Goal: Information Seeking & Learning: Check status

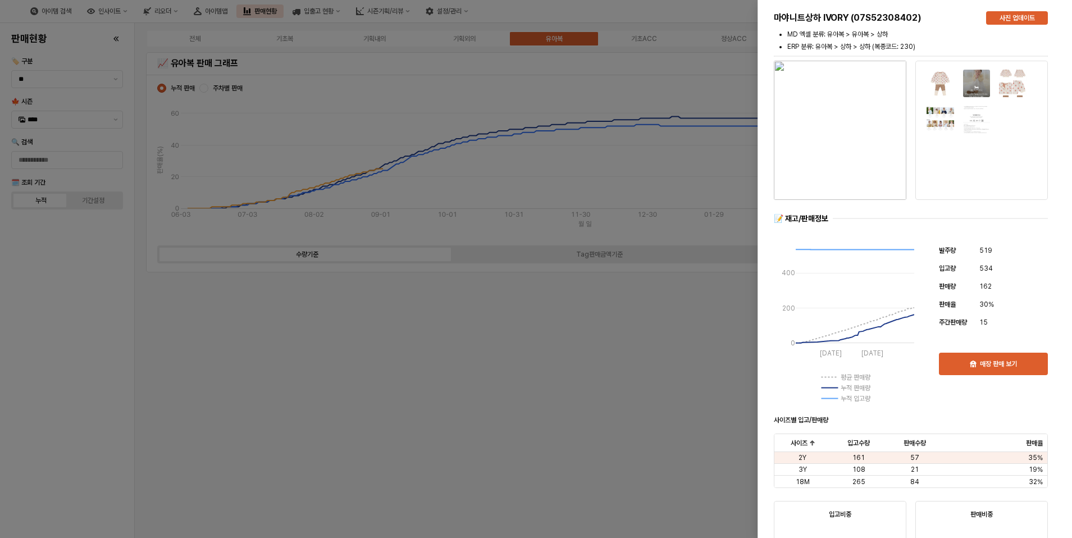
click at [84, 389] on div at bounding box center [536, 269] width 1072 height 538
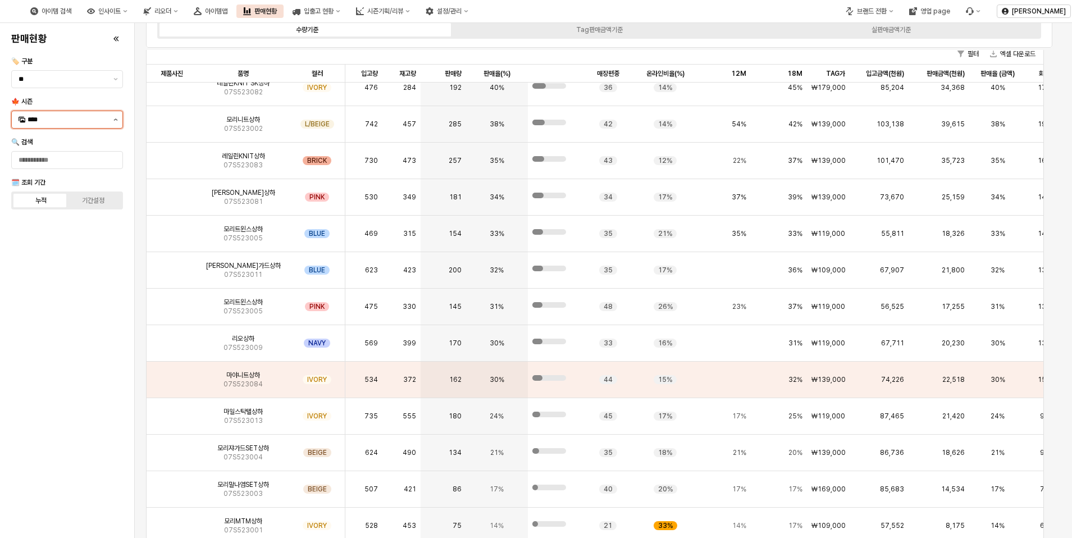
click at [111, 119] on button "제안 사항 표시" at bounding box center [115, 119] width 13 height 17
click at [46, 221] on div "25WT" at bounding box center [68, 219] width 81 height 9
type input "****"
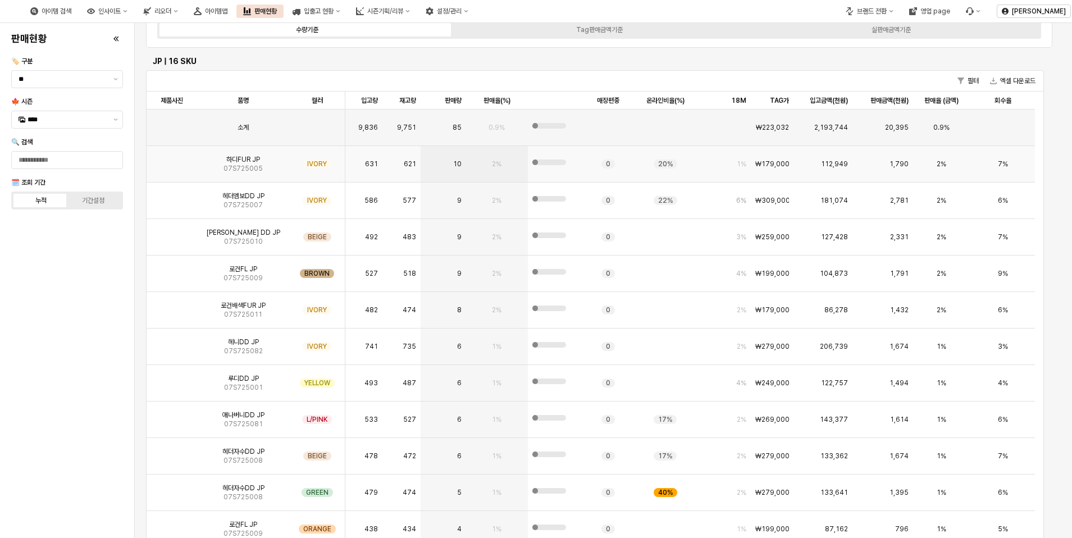
scroll to position [112, 0]
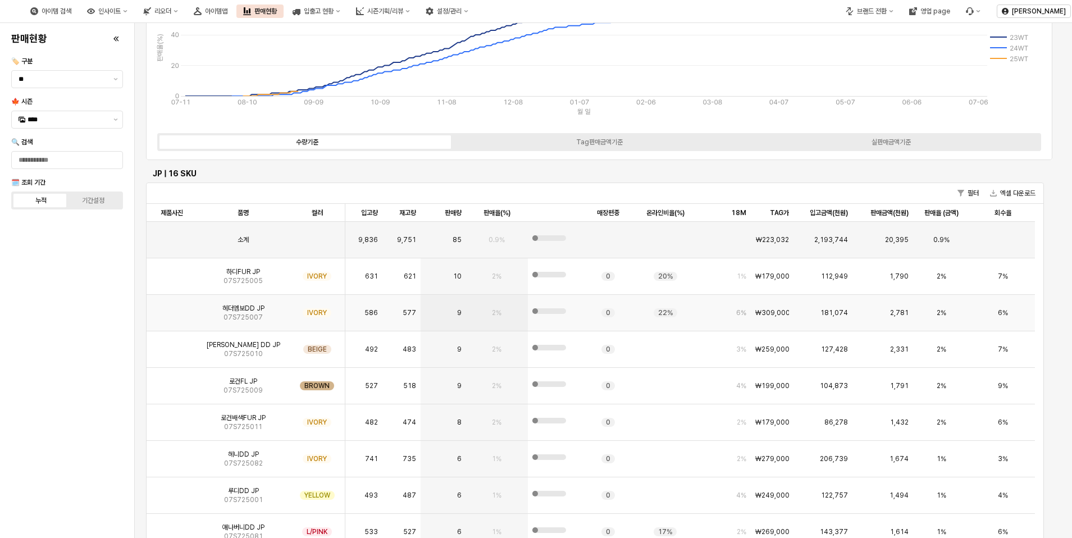
click at [172, 308] on img "App Frame" at bounding box center [172, 308] width 0 height 0
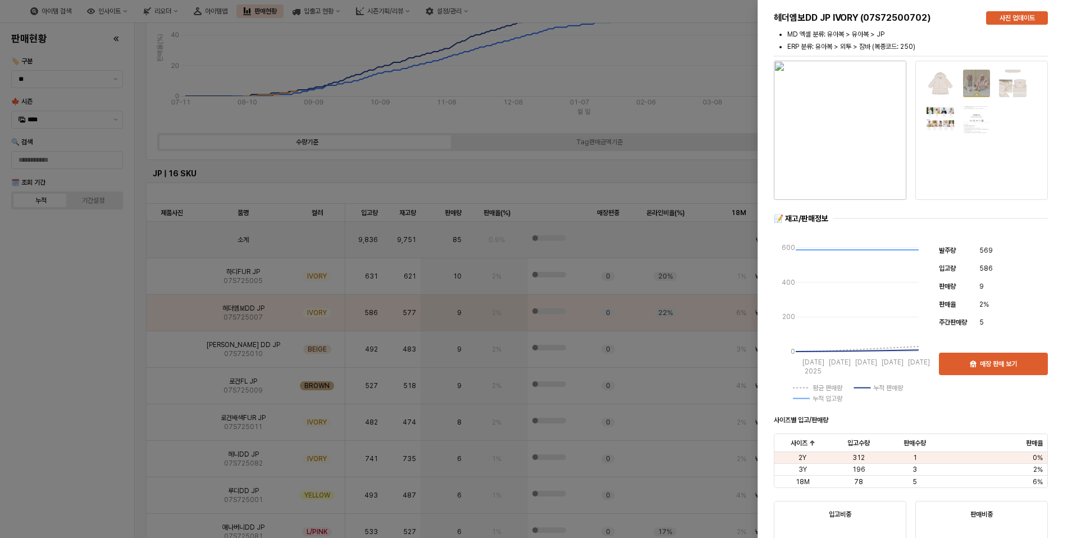
click at [83, 370] on div at bounding box center [536, 269] width 1072 height 538
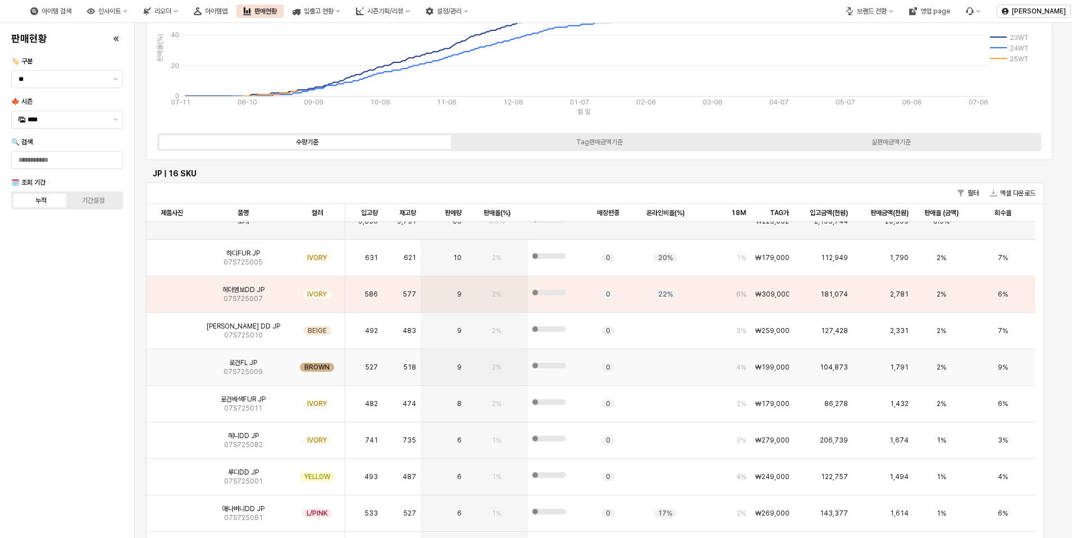
scroll to position [0, 0]
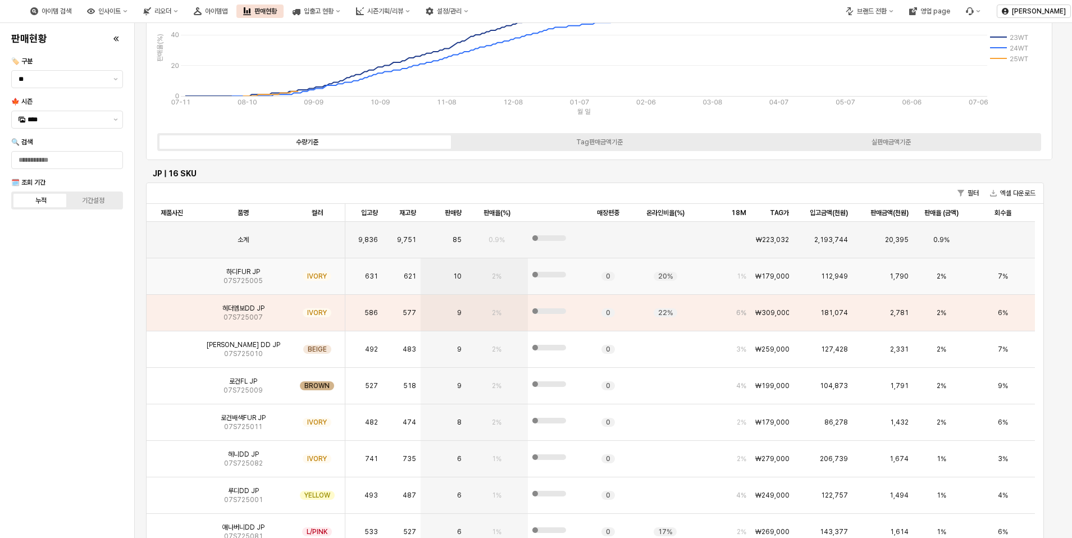
click at [172, 272] on img "App Frame" at bounding box center [172, 272] width 0 height 0
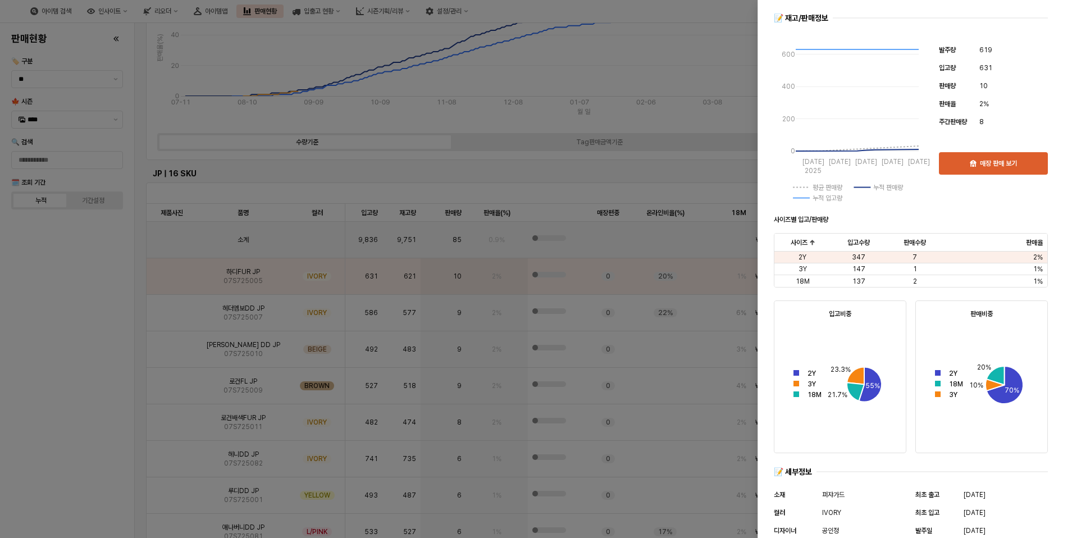
scroll to position [337, 0]
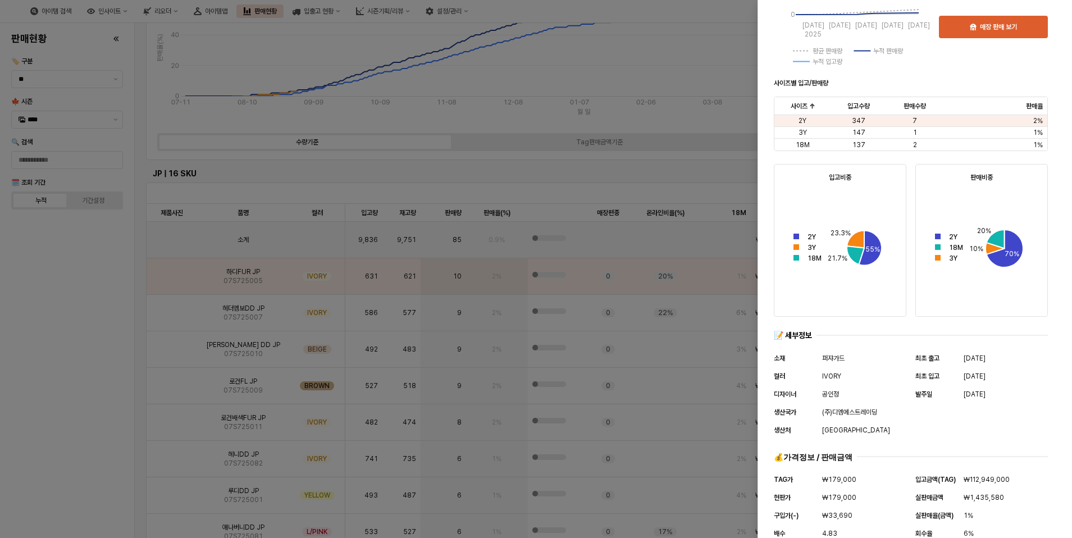
click at [109, 286] on div at bounding box center [536, 269] width 1072 height 538
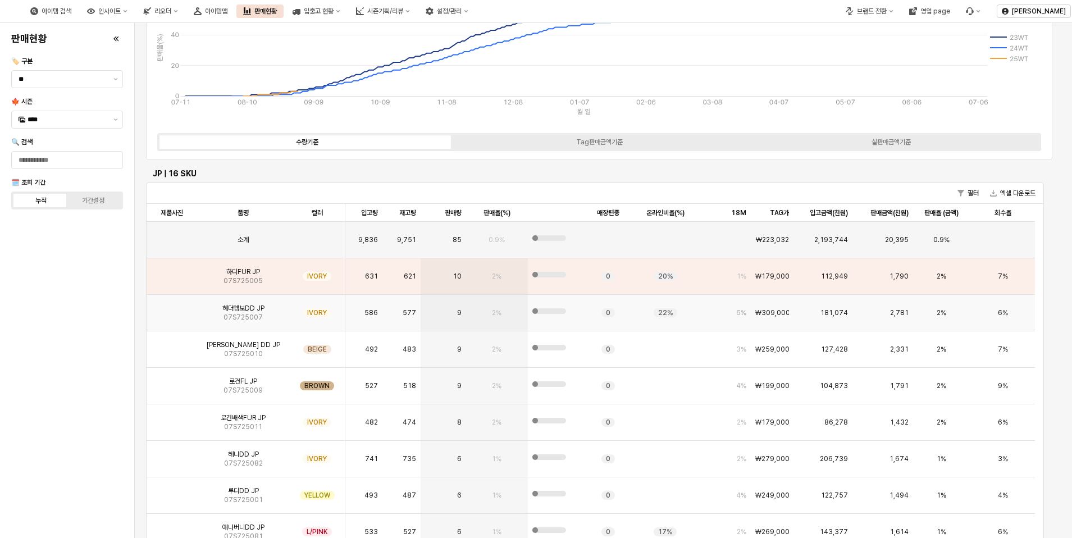
click at [172, 308] on img "App Frame" at bounding box center [172, 308] width 0 height 0
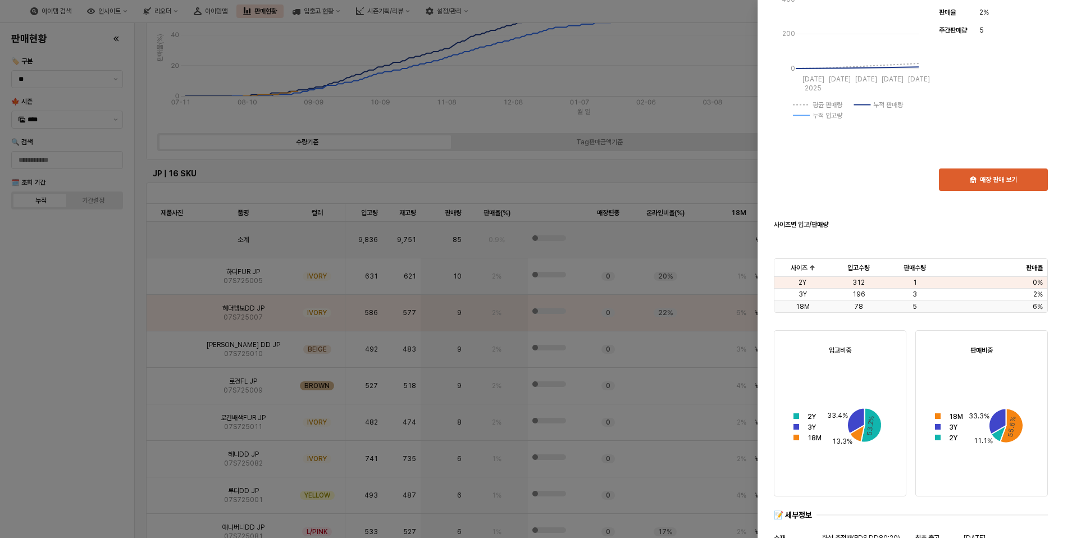
scroll to position [358, 0]
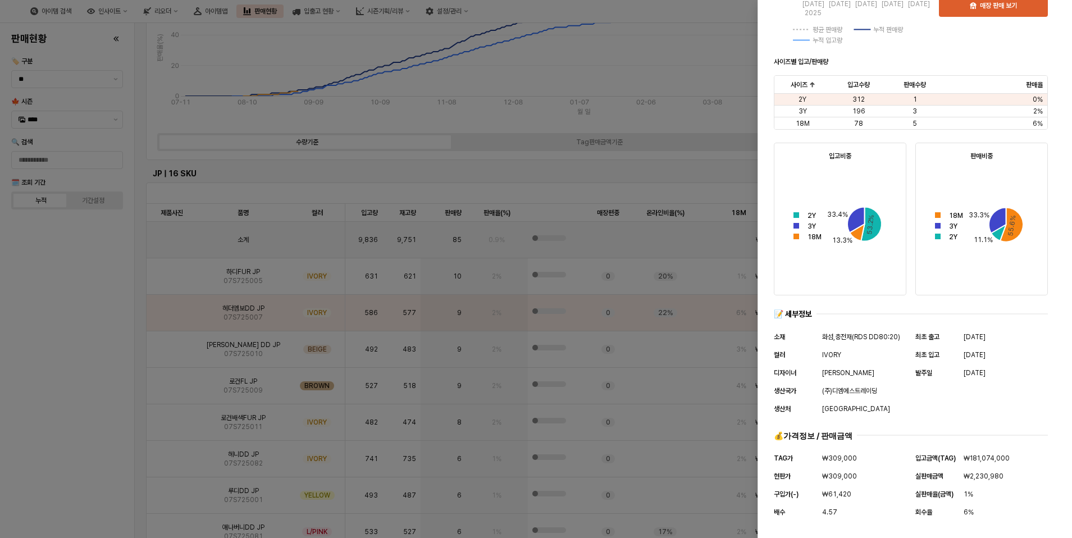
click at [1, 329] on div at bounding box center [536, 269] width 1072 height 538
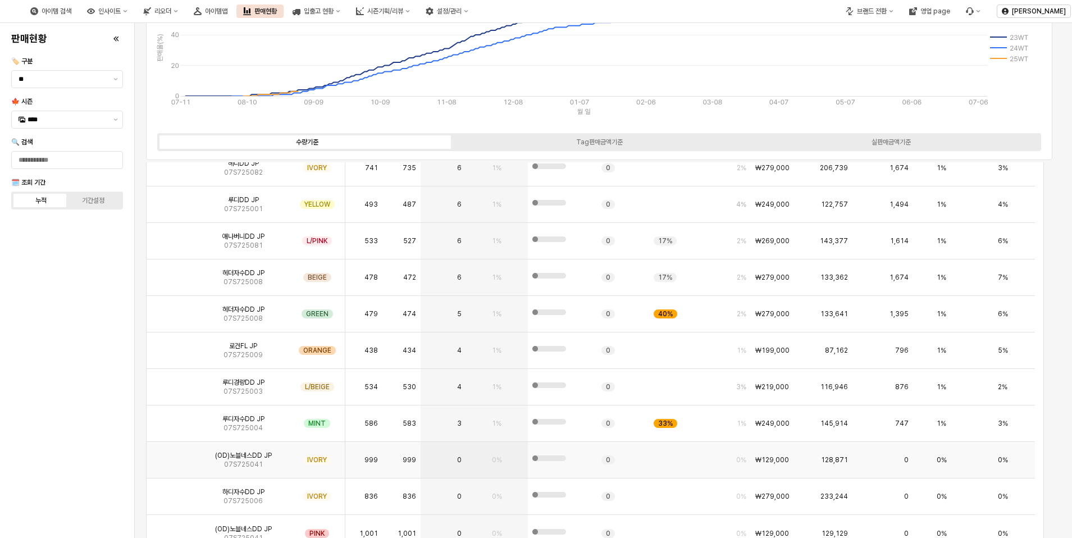
scroll to position [337, 0]
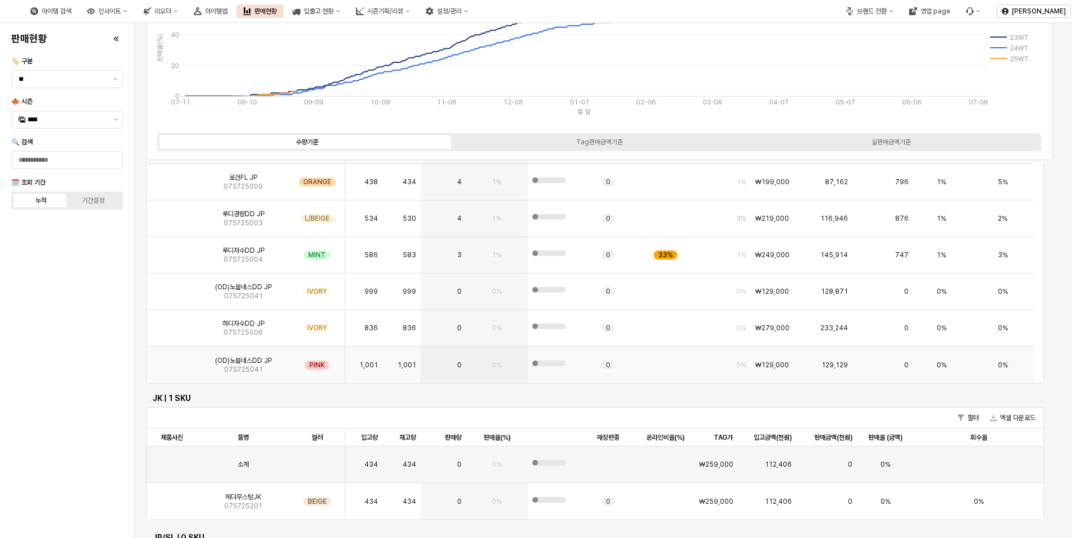
click at [172, 361] on img "App Frame" at bounding box center [172, 361] width 0 height 0
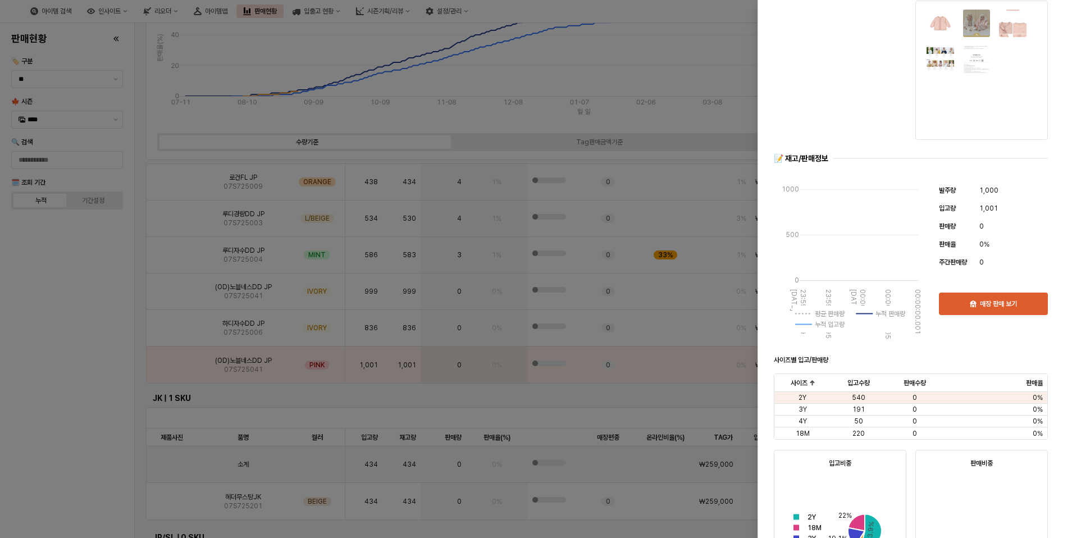
scroll to position [0, 0]
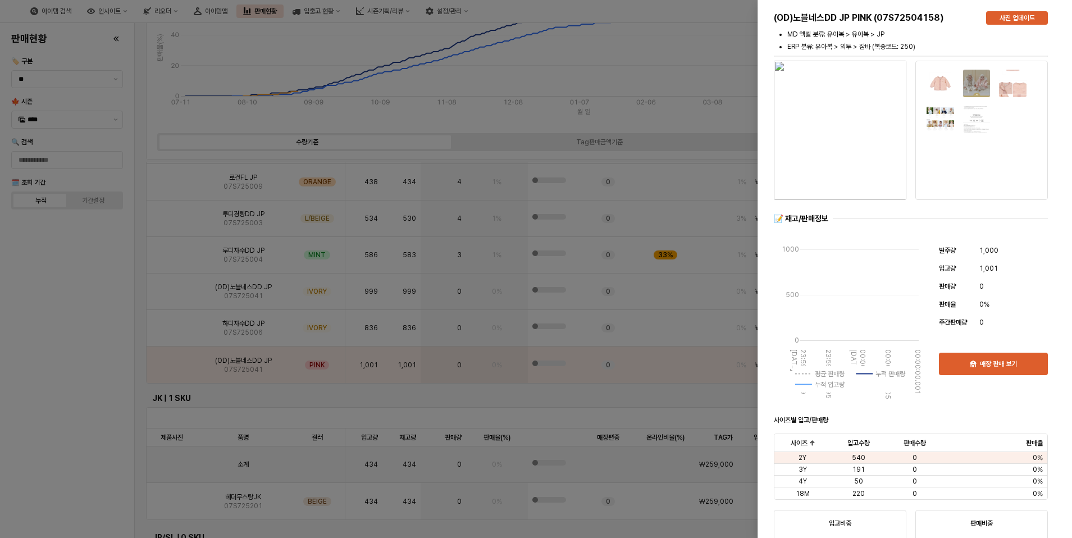
click at [843, 163] on img "button" at bounding box center [840, 130] width 133 height 139
click at [2, 350] on div at bounding box center [536, 269] width 1072 height 538
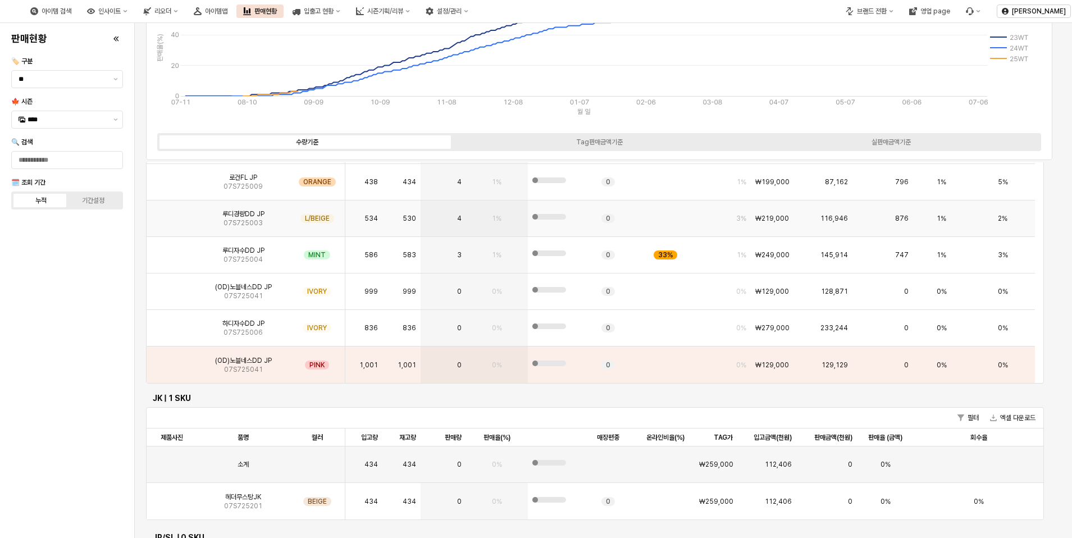
click at [172, 214] on img "App Frame" at bounding box center [172, 214] width 0 height 0
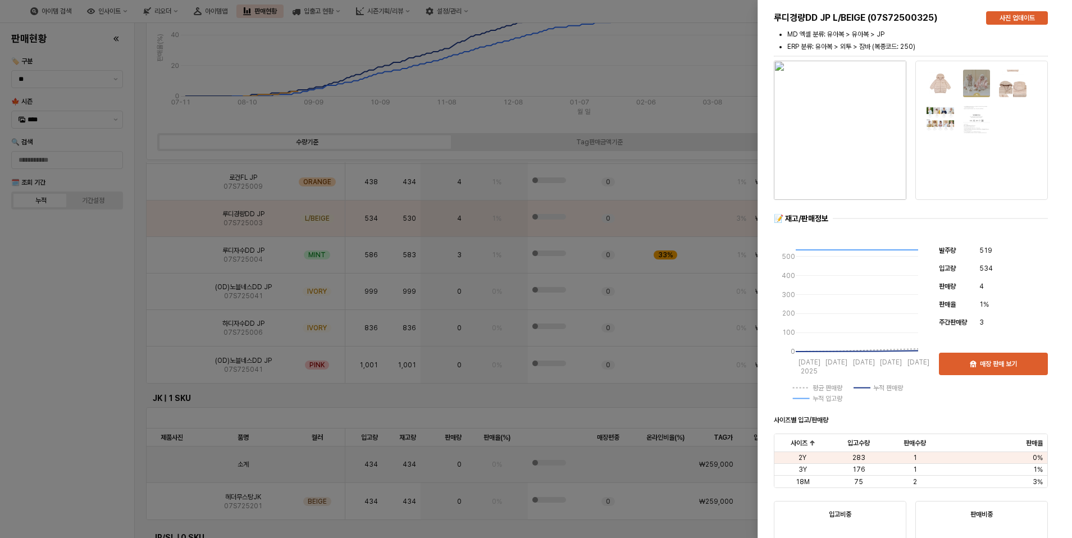
click at [2, 361] on div at bounding box center [536, 269] width 1072 height 538
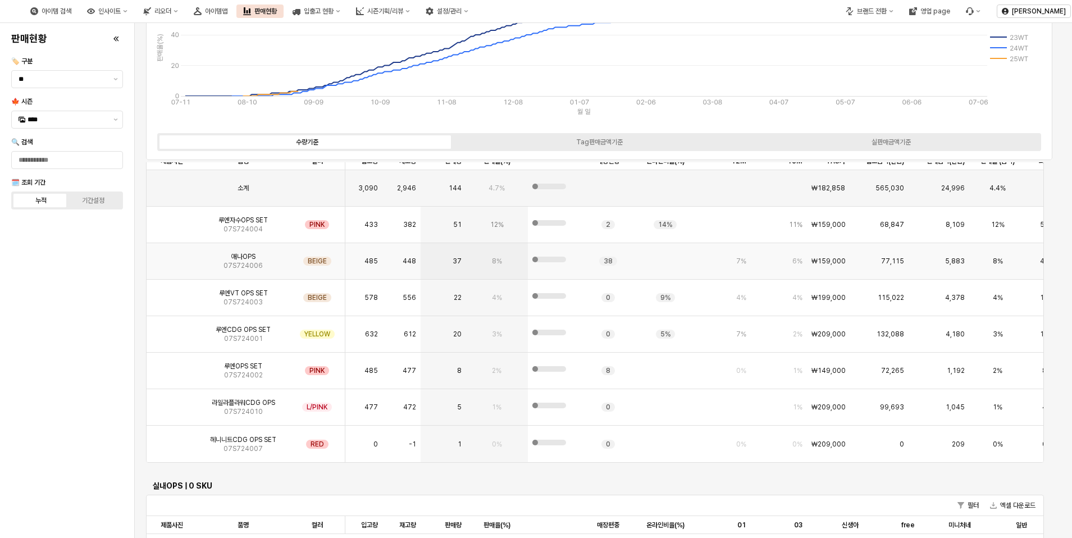
scroll to position [3258, 0]
click at [172, 438] on img "App Frame" at bounding box center [172, 438] width 0 height 0
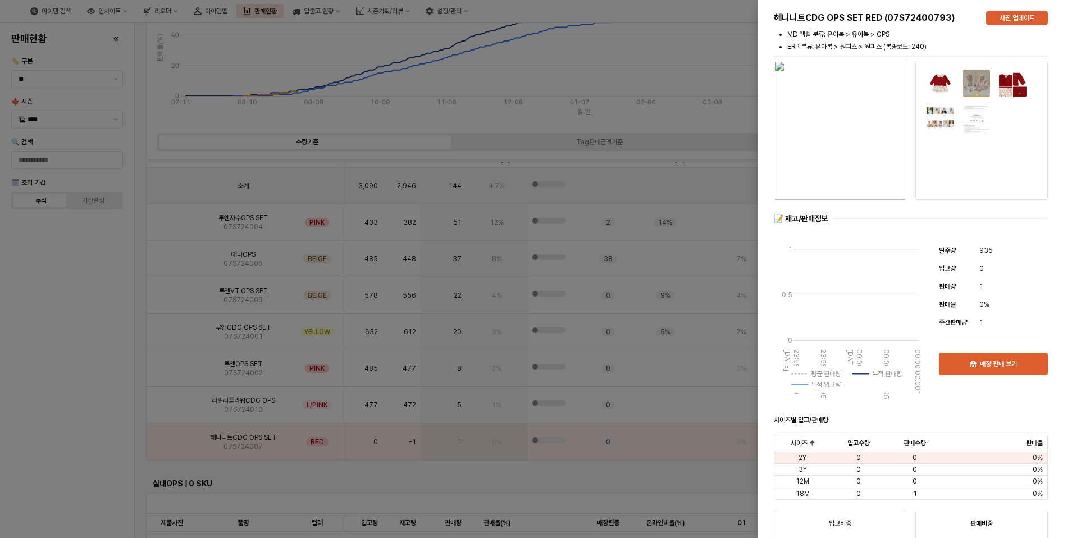
click at [55, 423] on div at bounding box center [536, 269] width 1072 height 538
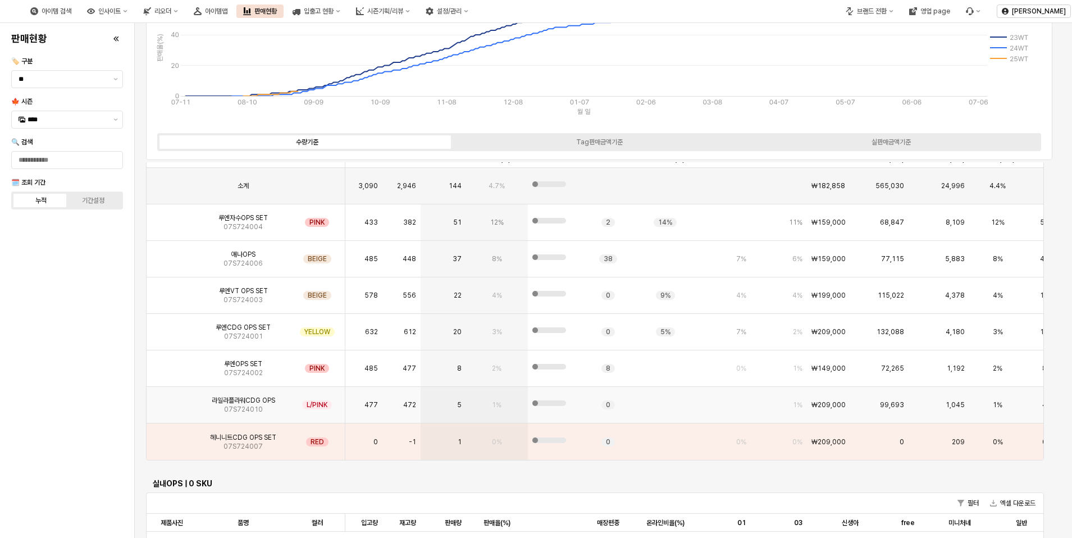
click at [172, 400] on img "App Frame" at bounding box center [172, 400] width 0 height 0
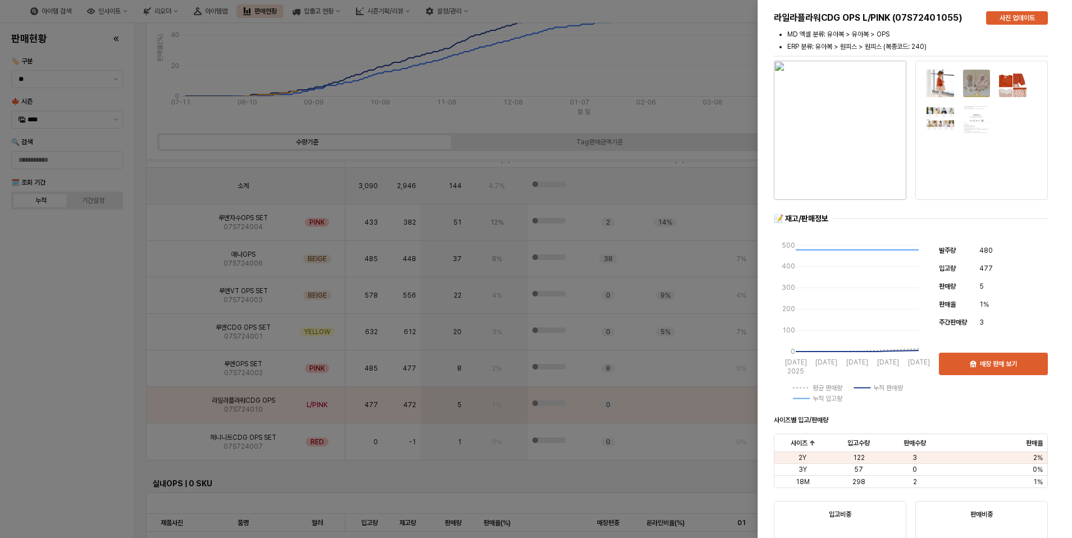
click at [47, 436] on div at bounding box center [536, 269] width 1072 height 538
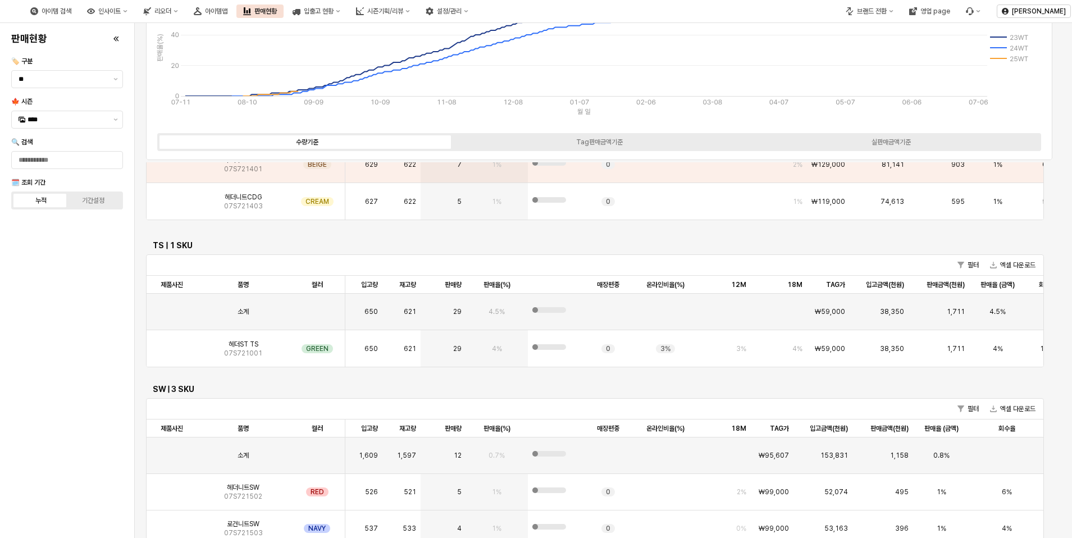
scroll to position [1040, 0]
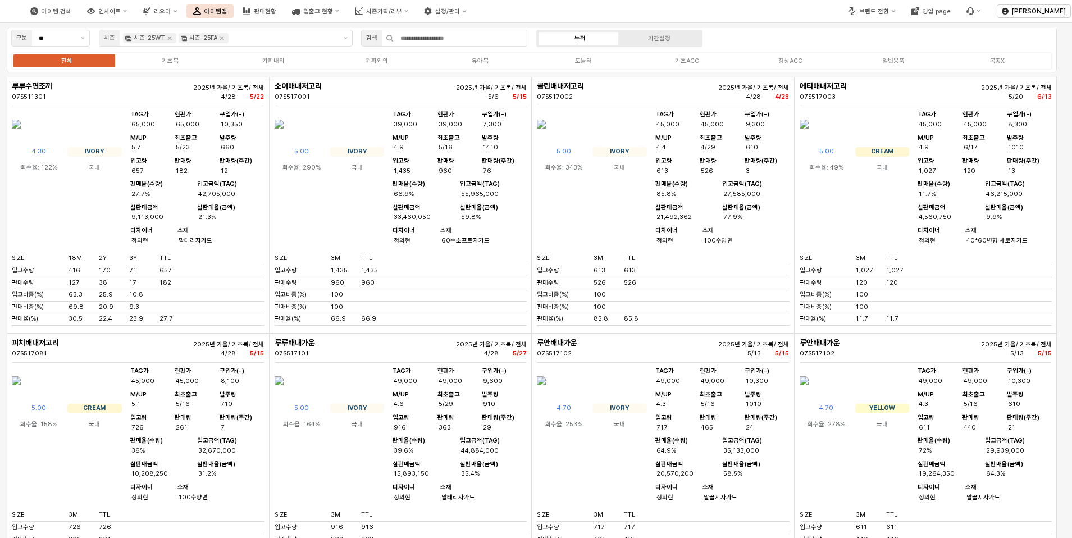
click at [276, 12] on div "판매현황" at bounding box center [265, 11] width 22 height 7
click at [283, 5] on button "판매현황" at bounding box center [259, 10] width 47 height 13
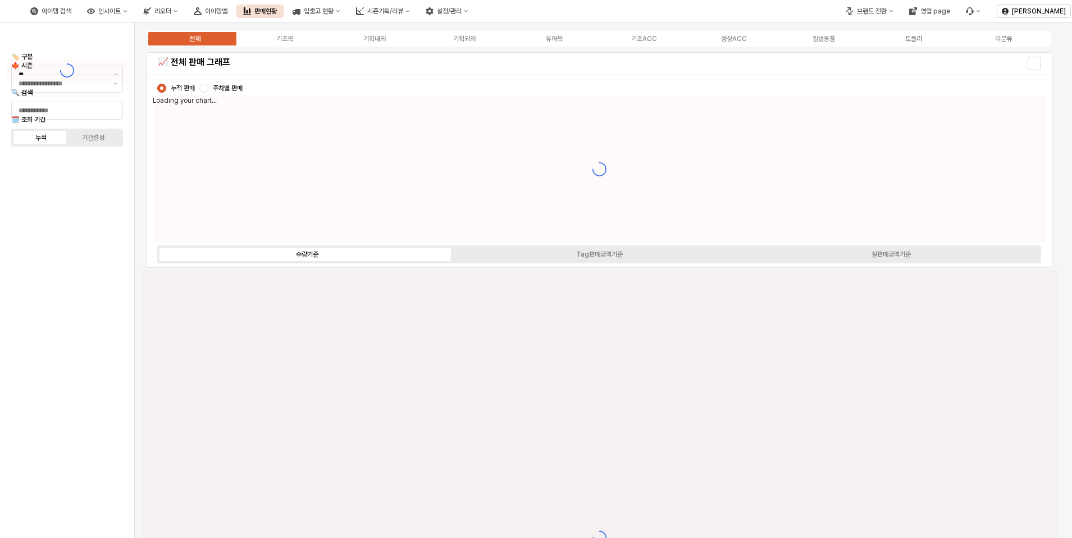
type input "****"
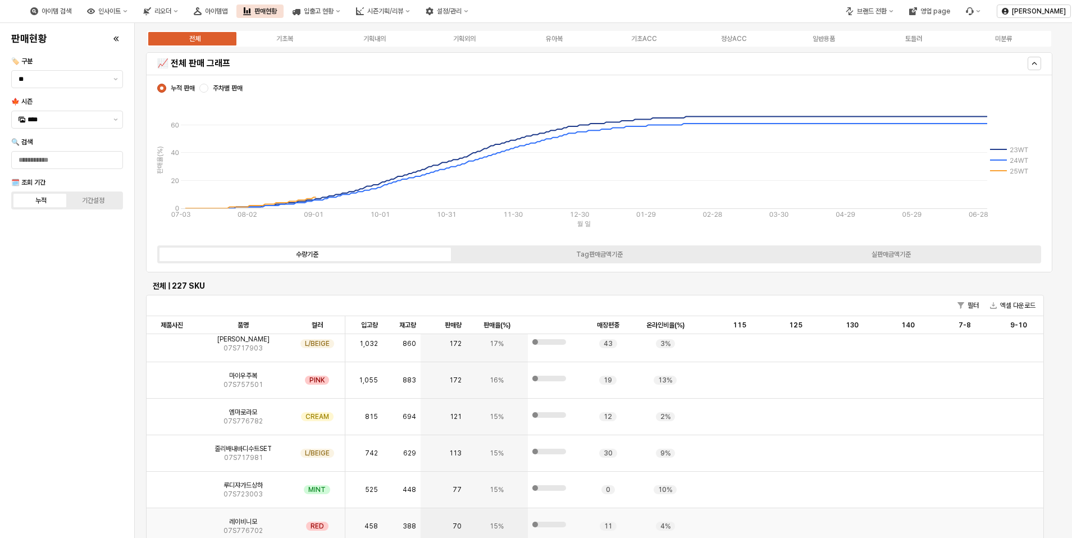
scroll to position [1348, 0]
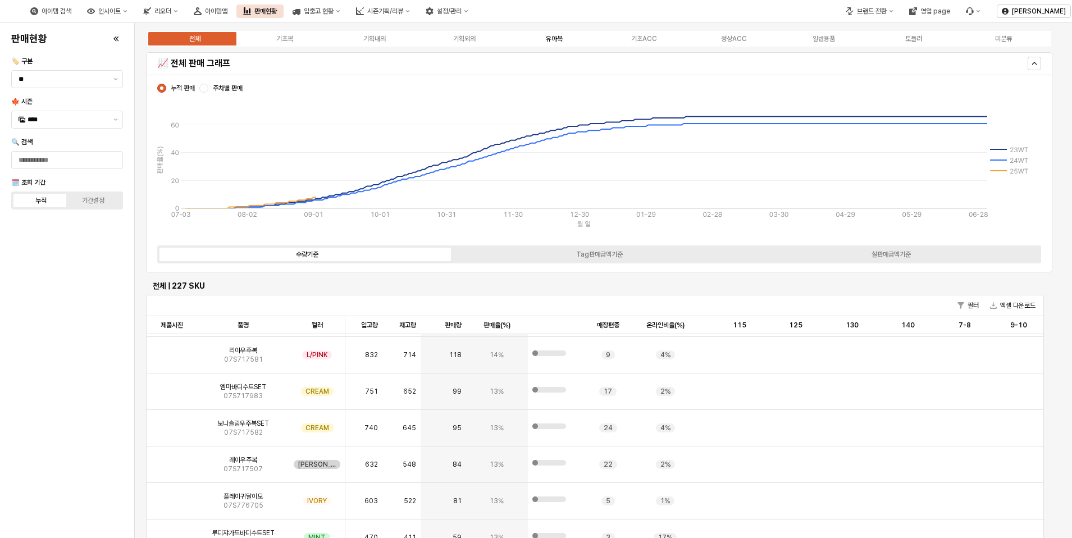
click at [556, 40] on div "유아복" at bounding box center [554, 39] width 17 height 8
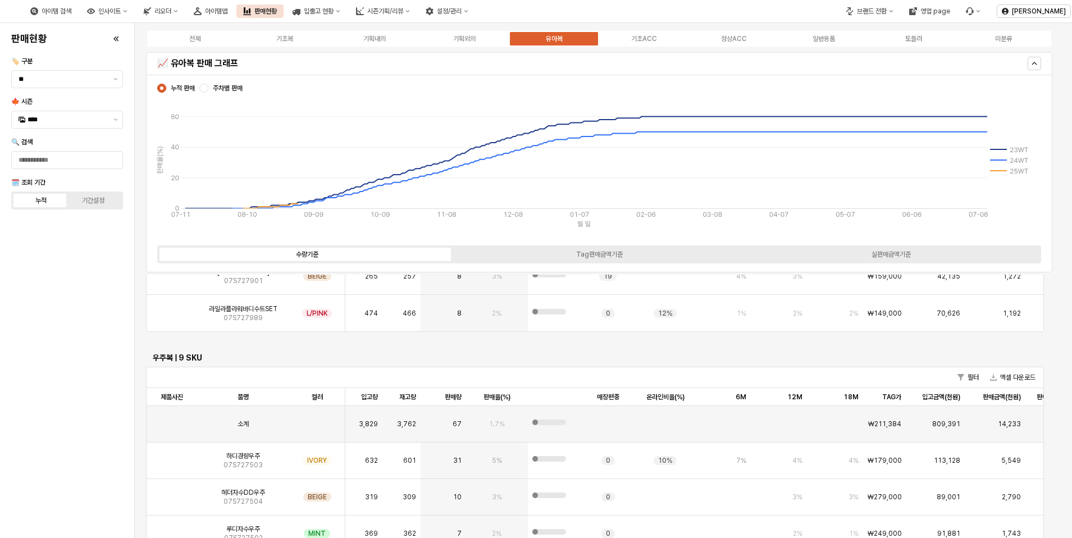
scroll to position [2640, 0]
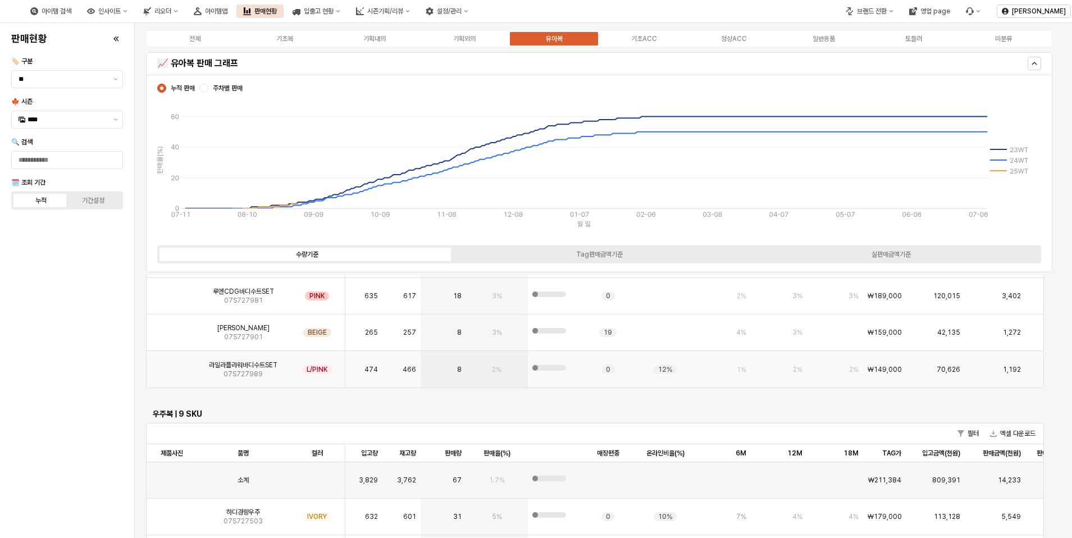
click at [255, 367] on span "라일라플라워바디수트SET" at bounding box center [243, 365] width 69 height 9
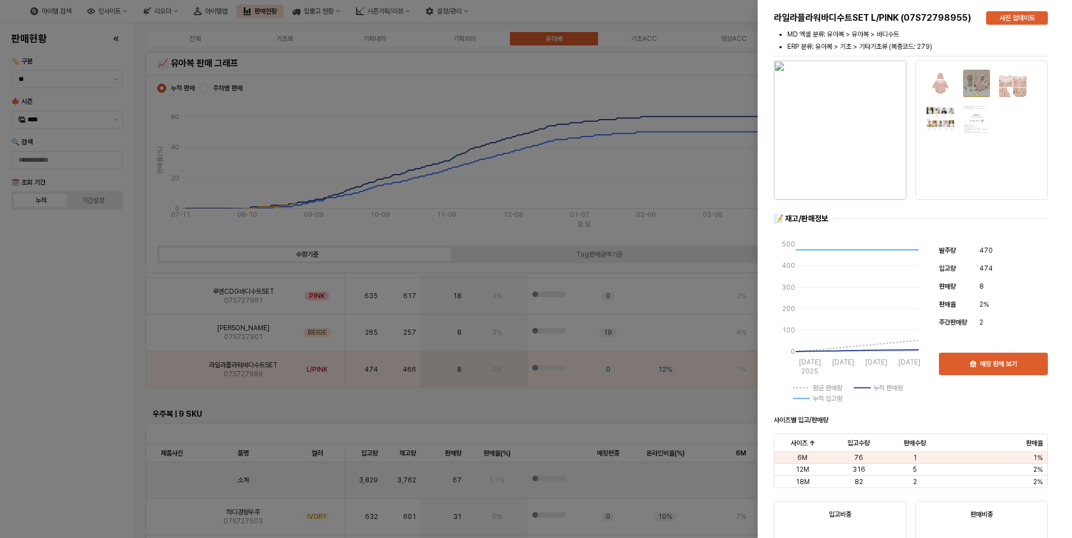
click at [264, 335] on div at bounding box center [536, 269] width 1072 height 538
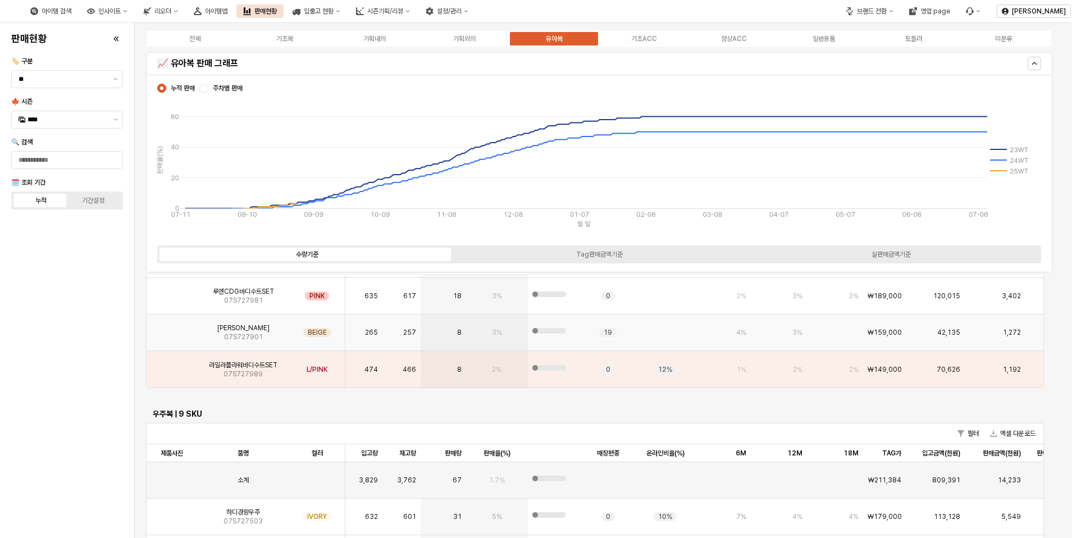
click at [172, 328] on img "App Frame" at bounding box center [172, 328] width 0 height 0
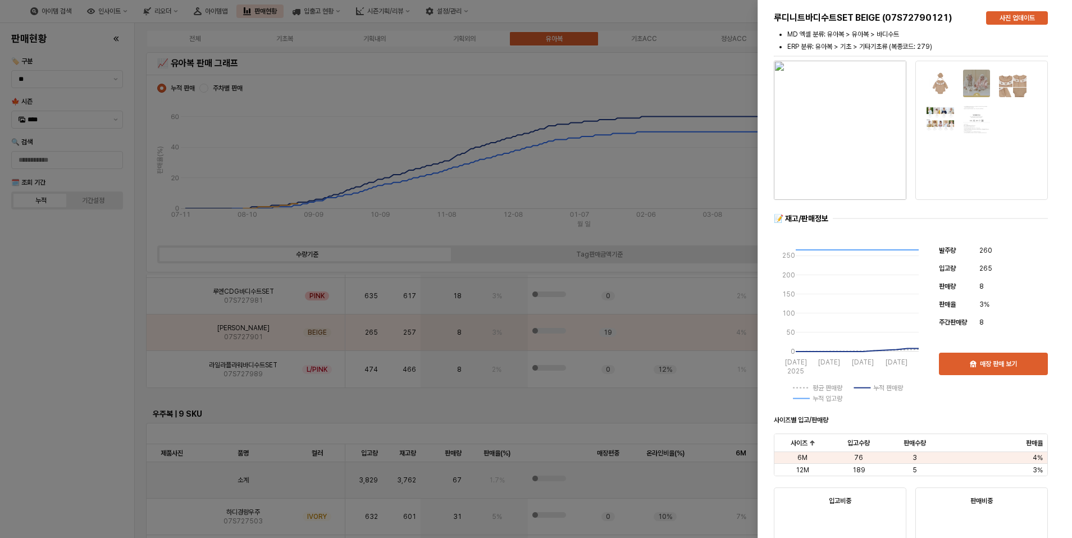
click at [855, 128] on img "button" at bounding box center [840, 130] width 133 height 139
click at [124, 358] on div at bounding box center [536, 269] width 1072 height 538
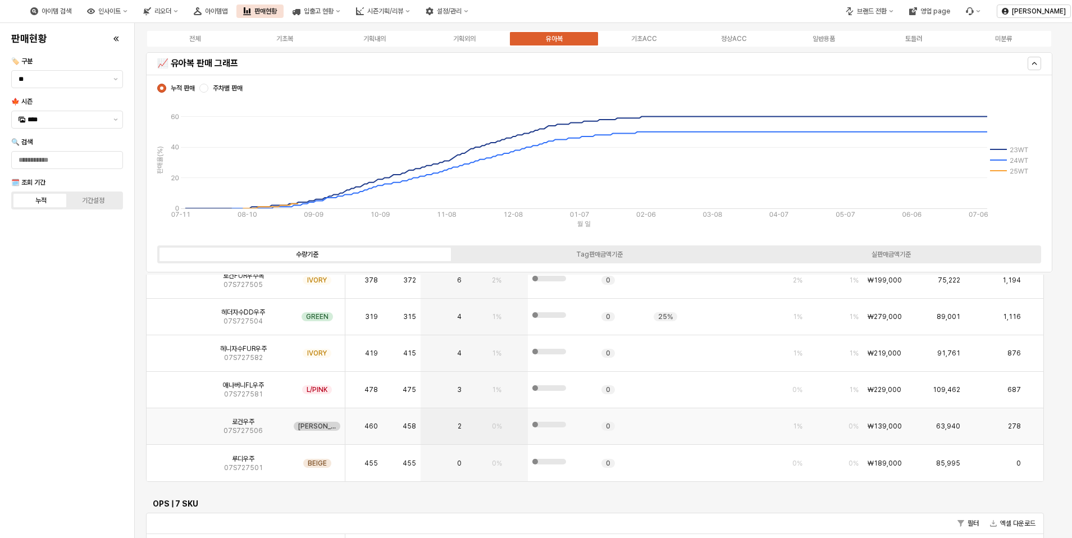
scroll to position [2977, 0]
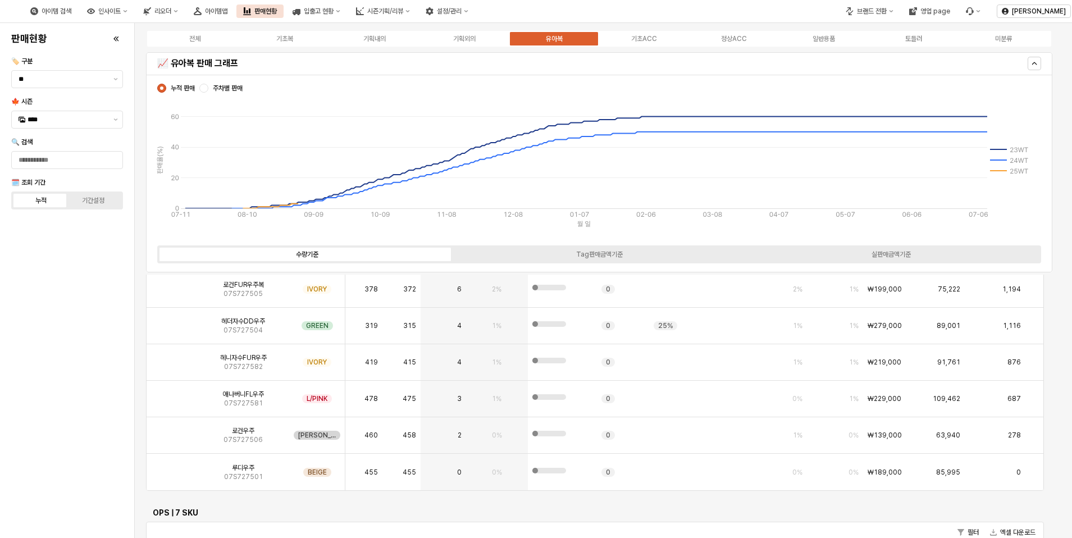
click at [84, 382] on div "판매현황 🏷️ 구분 ** 🍁 시즌 **** 🔍 검색 🗓️ 조회 기간 누적 기간설정" at bounding box center [67, 281] width 121 height 506
